Goal: Obtain resource: Download file/media

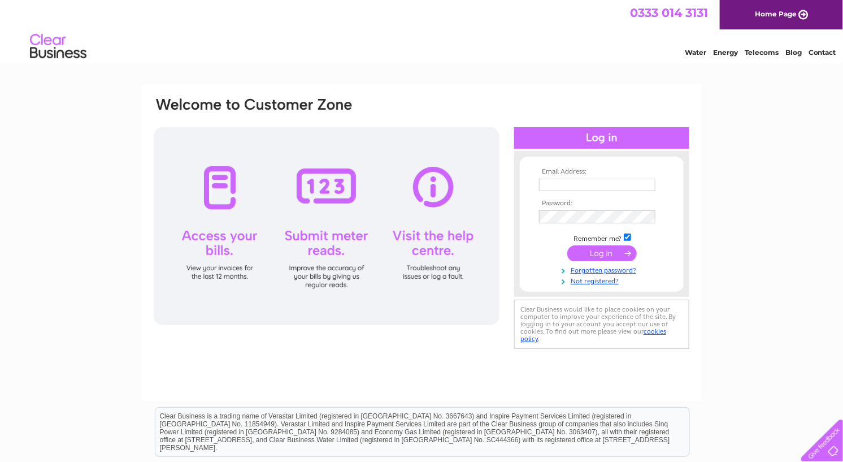
type input "thairiffic303@gmail.com"
click at [587, 252] on input "submit" at bounding box center [601, 253] width 69 height 16
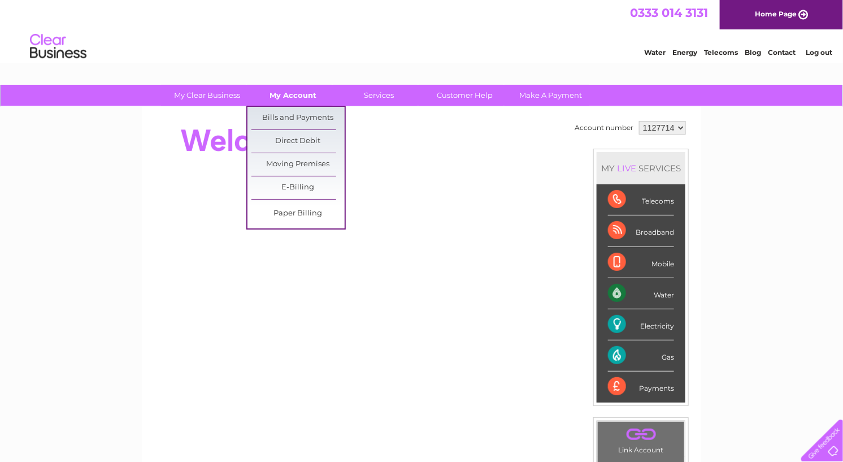
click at [295, 95] on link "My Account" at bounding box center [293, 95] width 93 height 21
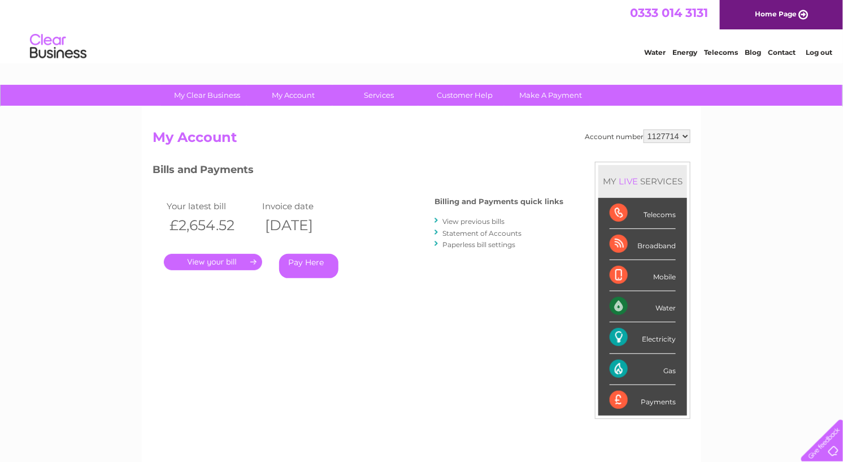
click at [249, 259] on link "." at bounding box center [213, 262] width 98 height 16
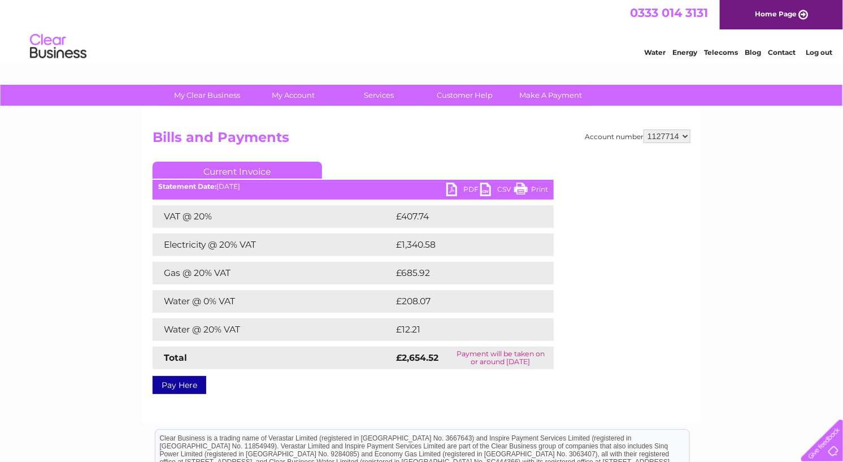
click at [463, 193] on link "PDF" at bounding box center [463, 190] width 34 height 16
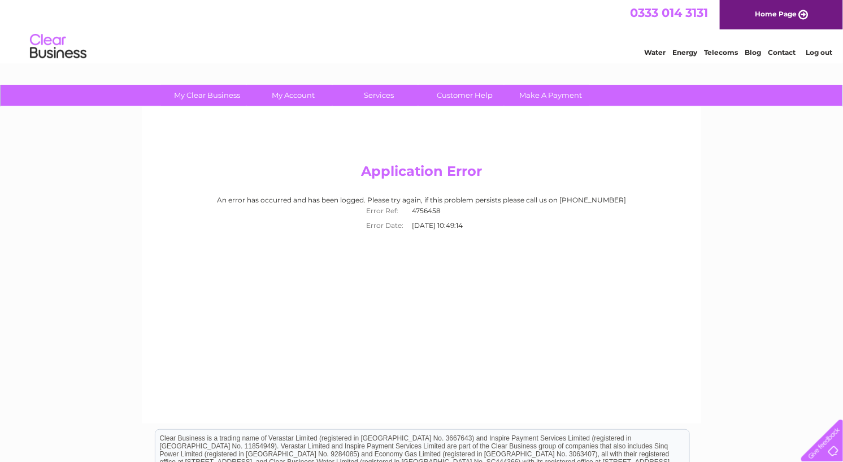
drag, startPoint x: 372, startPoint y: 289, endPoint x: 357, endPoint y: 283, distance: 16.3
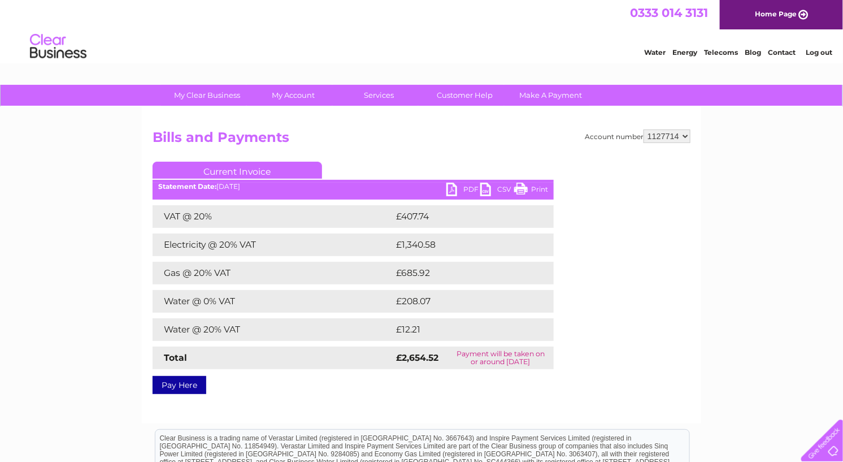
drag, startPoint x: 379, startPoint y: 316, endPoint x: 371, endPoint y: 309, distance: 10.4
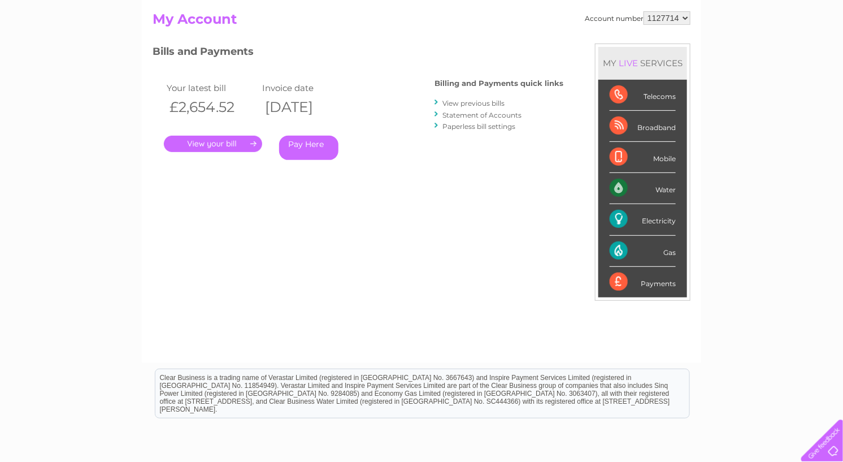
scroll to position [107, 0]
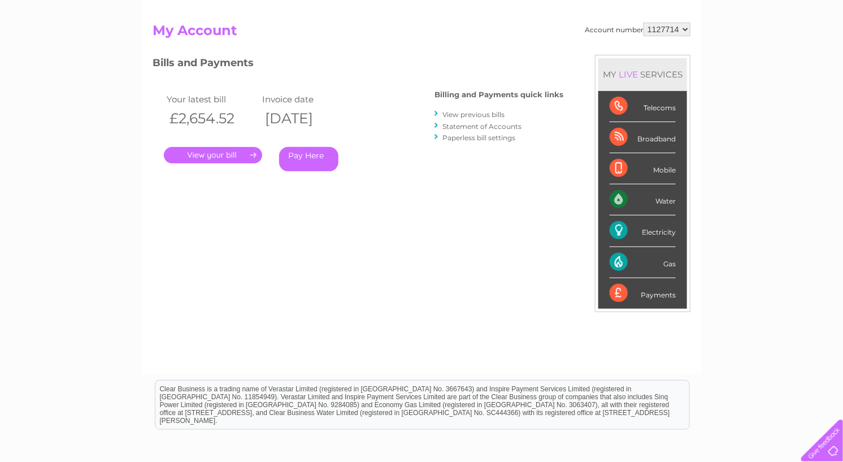
click at [206, 150] on link "." at bounding box center [213, 155] width 98 height 16
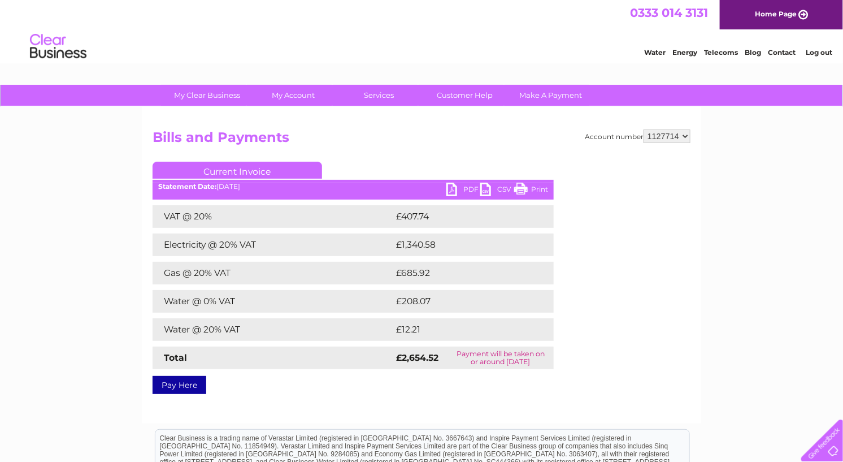
click at [463, 188] on link "PDF" at bounding box center [463, 190] width 34 height 16
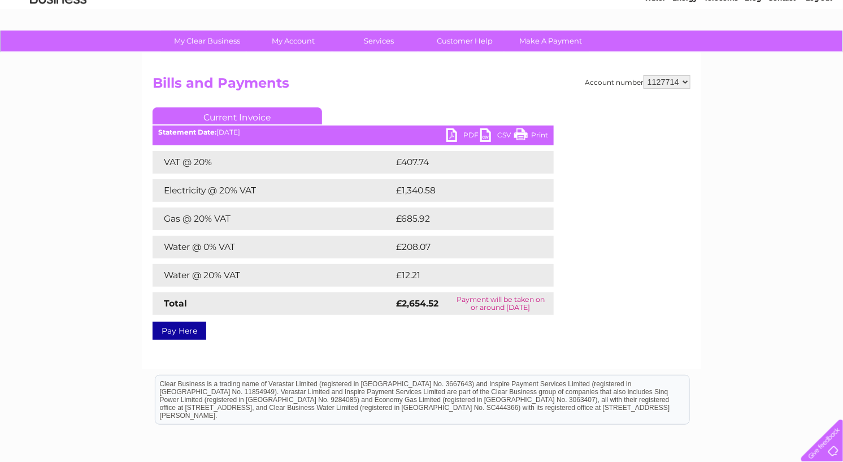
scroll to position [50, 0]
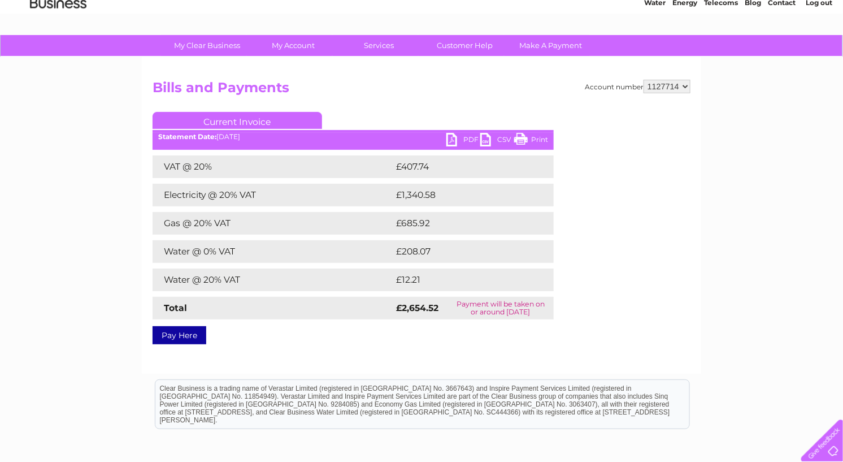
click at [489, 145] on link "CSV" at bounding box center [497, 141] width 34 height 16
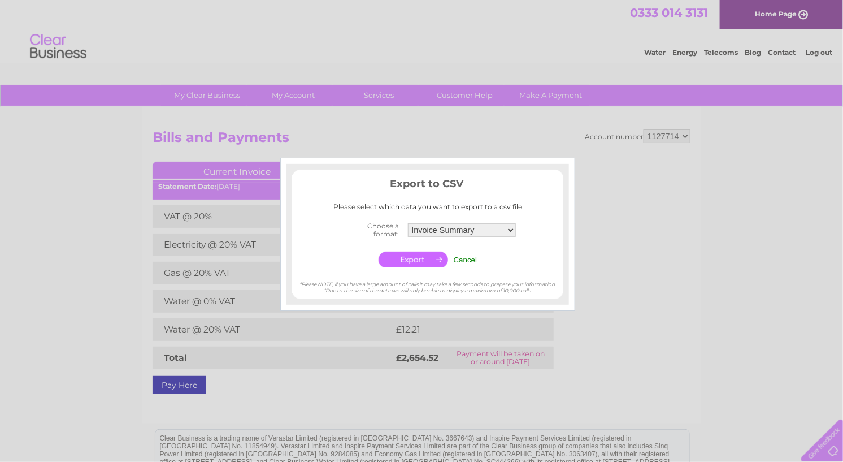
click at [469, 231] on select "Invoice Summary Service Charge Summary" at bounding box center [462, 230] width 108 height 14
click at [407, 223] on select "Invoice Summary Service Charge Summary" at bounding box center [461, 230] width 109 height 15
click at [417, 263] on input "button" at bounding box center [413, 259] width 69 height 16
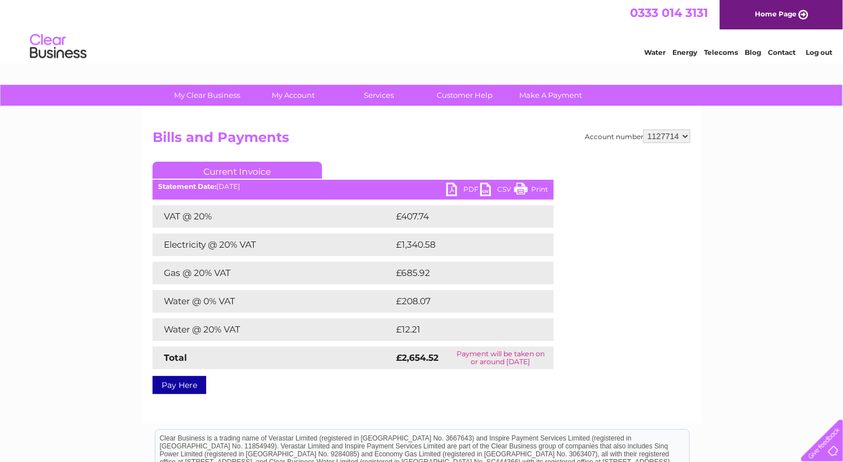
click at [533, 26] on div "0333 014 3131 Home Page" at bounding box center [421, 14] width 843 height 29
click at [424, 15] on div "0333 014 3131 Home Page" at bounding box center [421, 14] width 843 height 29
click at [459, 190] on link "PDF" at bounding box center [463, 190] width 34 height 16
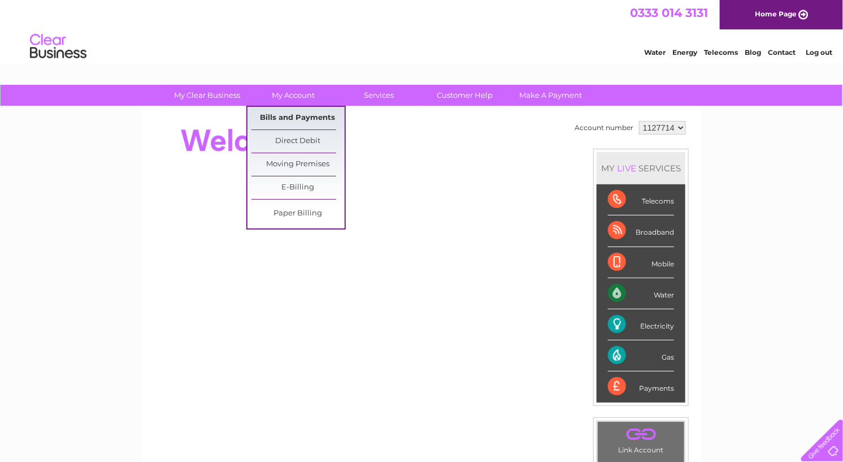
click at [290, 120] on link "Bills and Payments" at bounding box center [297, 118] width 93 height 23
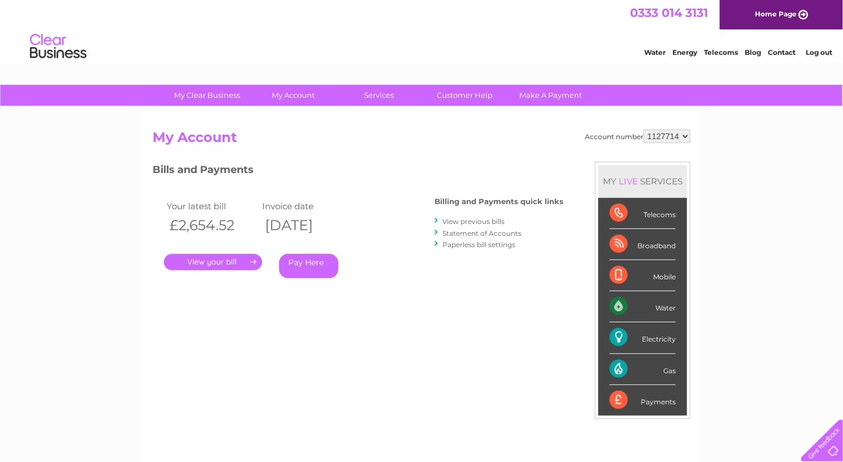
click at [231, 259] on link "." at bounding box center [213, 262] width 98 height 16
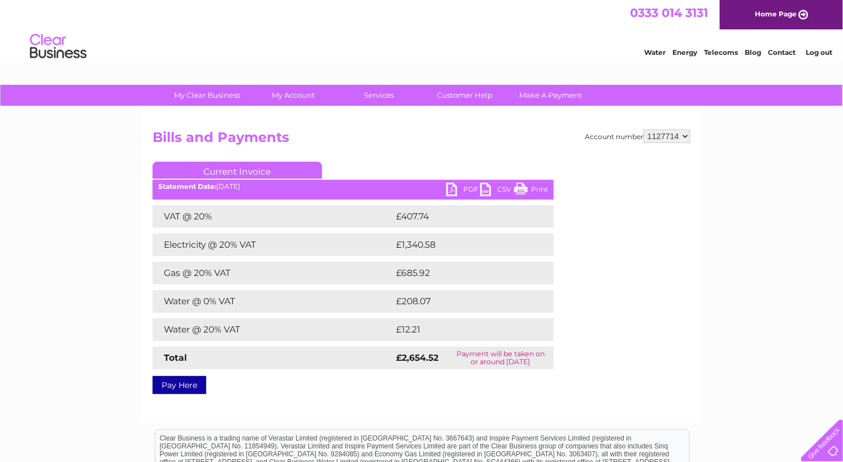
click at [641, 302] on div "Account number 1127714 1129112 Bills and Payments Current Invoice PDF CSV Print" at bounding box center [422, 259] width 538 height 260
